Goal: Information Seeking & Learning: Learn about a topic

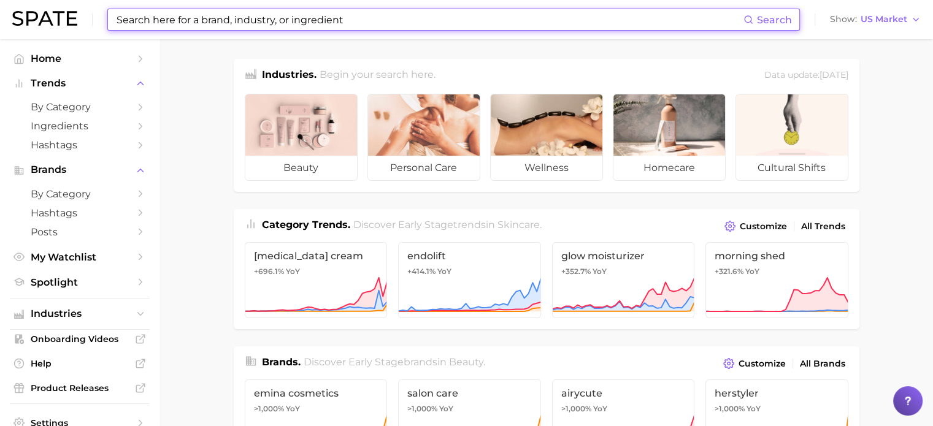
click at [307, 19] on input at bounding box center [429, 19] width 628 height 21
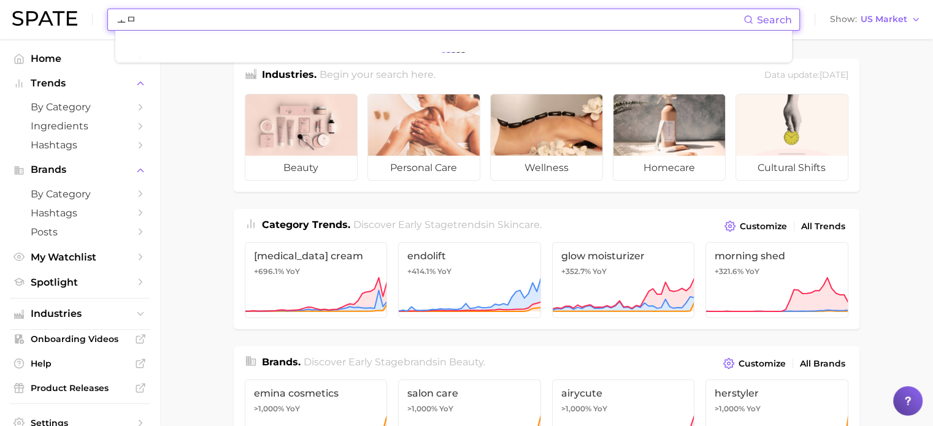
type input "ㅗ"
type input "hair bonding"
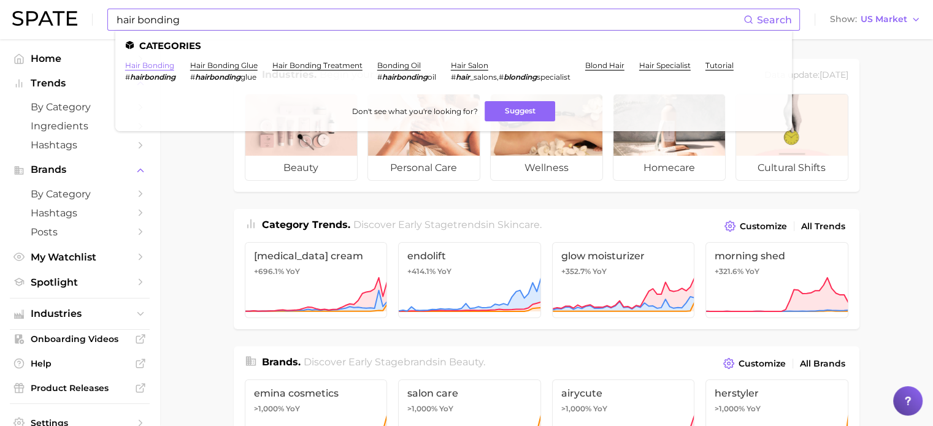
click at [132, 64] on link "hair bonding" at bounding box center [149, 65] width 49 height 9
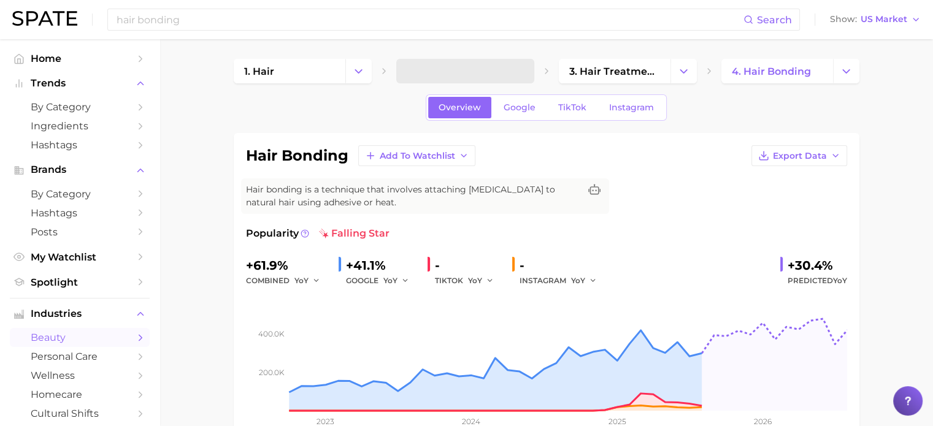
click at [365, 232] on span "falling star" at bounding box center [354, 233] width 71 height 15
drag, startPoint x: 306, startPoint y: 227, endPoint x: 430, endPoint y: 228, distance: 123.9
click at [430, 228] on div "Popularity falling star" at bounding box center [546, 233] width 601 height 15
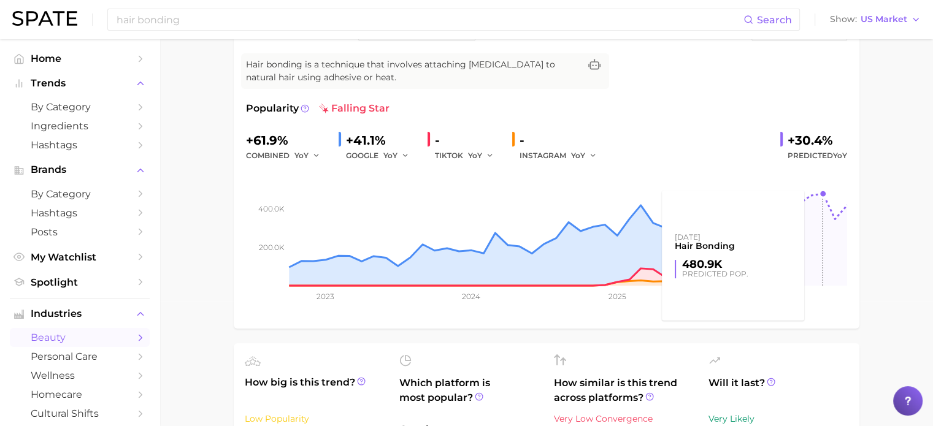
scroll to position [105, 0]
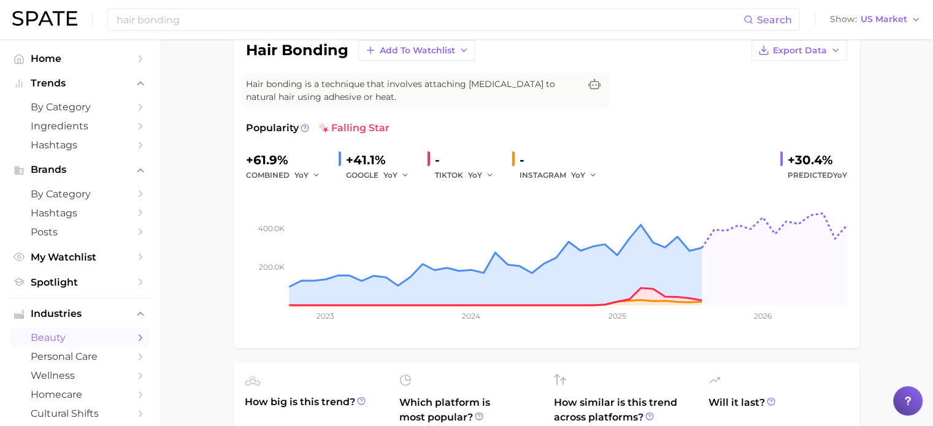
click at [441, 160] on div "-" at bounding box center [468, 160] width 67 height 20
drag, startPoint x: 439, startPoint y: 160, endPoint x: 462, endPoint y: 182, distance: 32.1
click at [439, 161] on div "-" at bounding box center [468, 160] width 67 height 20
click at [475, 175] on span "YoY" at bounding box center [475, 175] width 14 height 10
click at [490, 230] on button "MoM" at bounding box center [535, 239] width 135 height 22
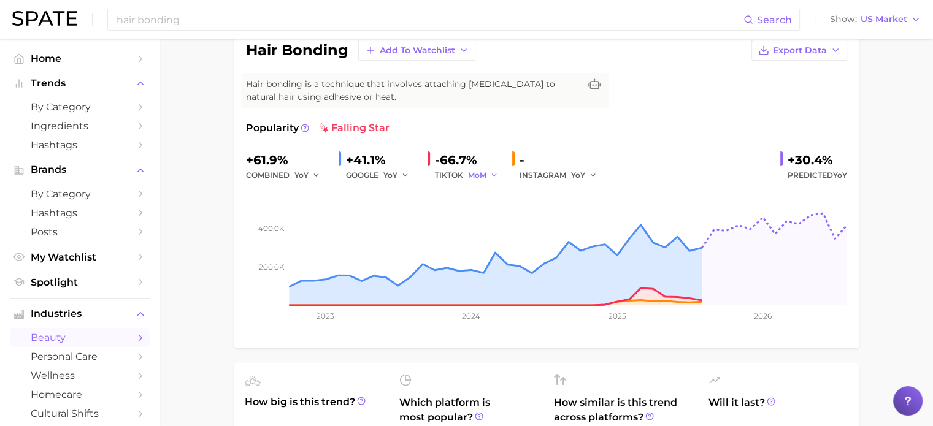
click at [488, 170] on button "MoM" at bounding box center [483, 175] width 31 height 15
click at [508, 206] on button "QoQ" at bounding box center [535, 217] width 135 height 22
click at [564, 172] on div "INSTAGRAM YoY" at bounding box center [562, 175] width 86 height 15
drag, startPoint x: 566, startPoint y: 175, endPoint x: 596, endPoint y: 174, distance: 30.1
click at [568, 175] on div "INSTAGRAM YoY" at bounding box center [562, 175] width 86 height 15
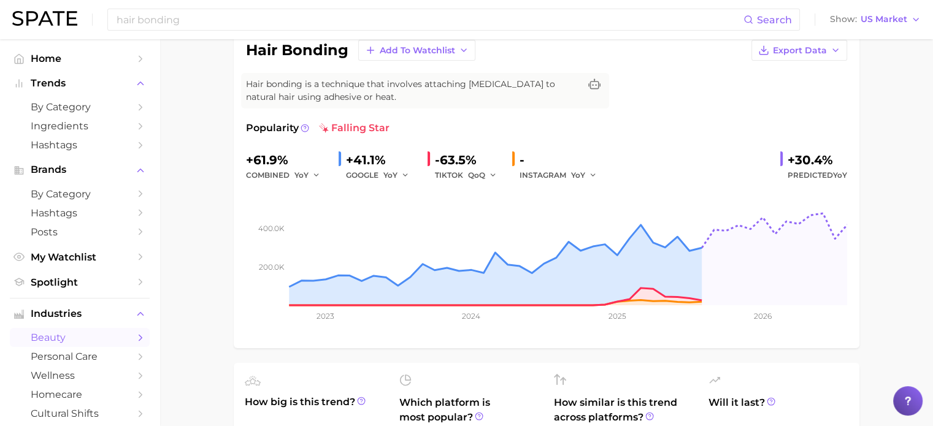
click at [597, 174] on div "YoY" at bounding box center [588, 175] width 34 height 15
click at [594, 175] on icon "button" at bounding box center [593, 175] width 9 height 9
click at [584, 216] on span "QoQ" at bounding box center [587, 217] width 20 height 10
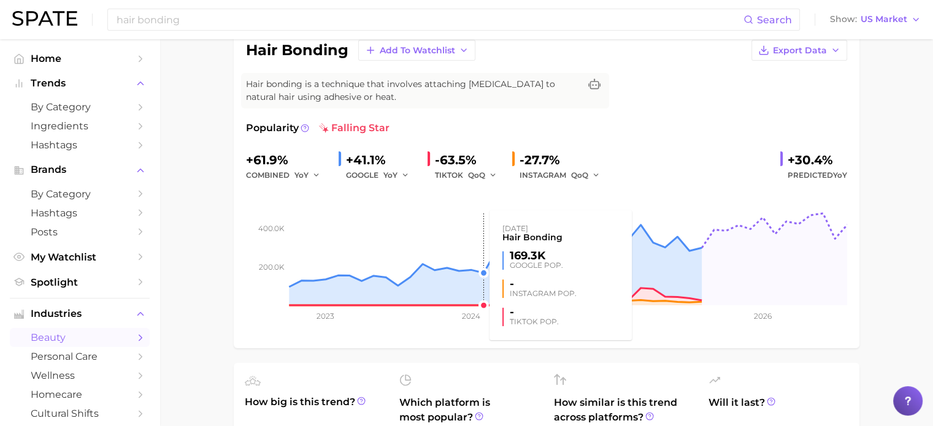
click at [470, 235] on rect at bounding box center [546, 244] width 601 height 123
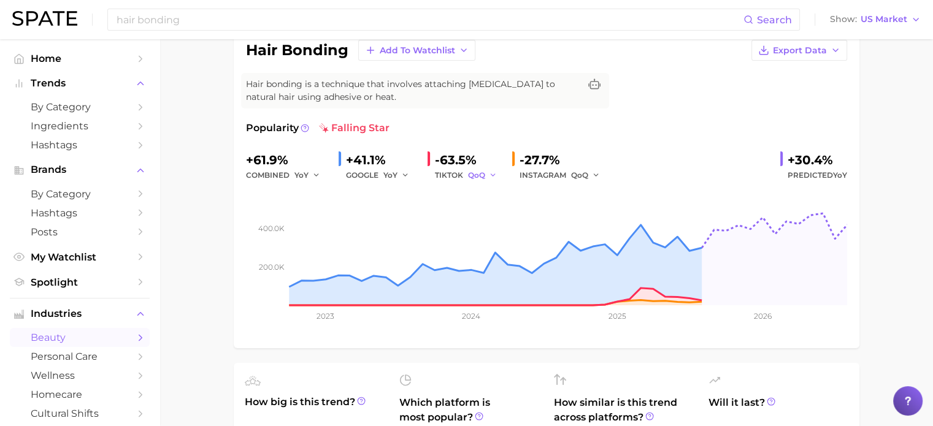
click at [487, 171] on button "QoQ" at bounding box center [482, 175] width 29 height 15
click at [492, 197] on button "YoY" at bounding box center [535, 195] width 135 height 22
click at [574, 175] on span "QoQ" at bounding box center [579, 175] width 17 height 10
click at [579, 197] on span "YoY" at bounding box center [584, 194] width 15 height 10
click at [662, 159] on div "+61.9% combined YoY +41.1% GOOGLE YoY - TIKTOK YoY - INSTAGRAM YoY +30.4% Predi…" at bounding box center [546, 166] width 601 height 32
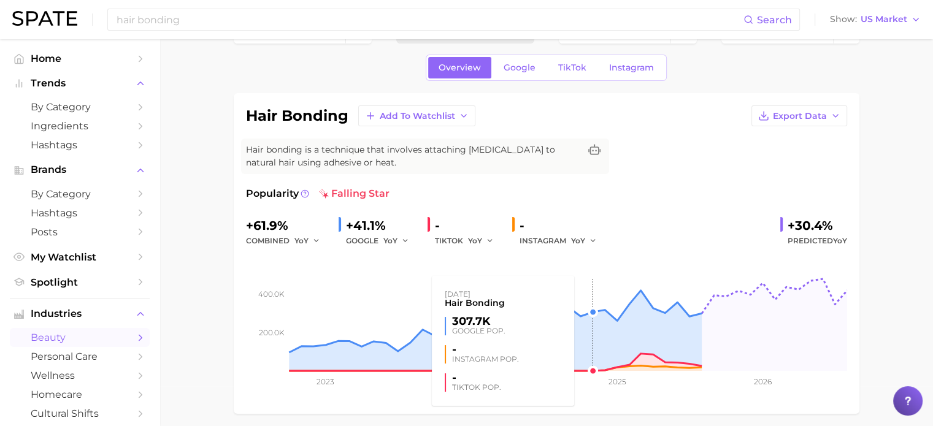
scroll to position [61, 0]
